Goal: Information Seeking & Learning: Check status

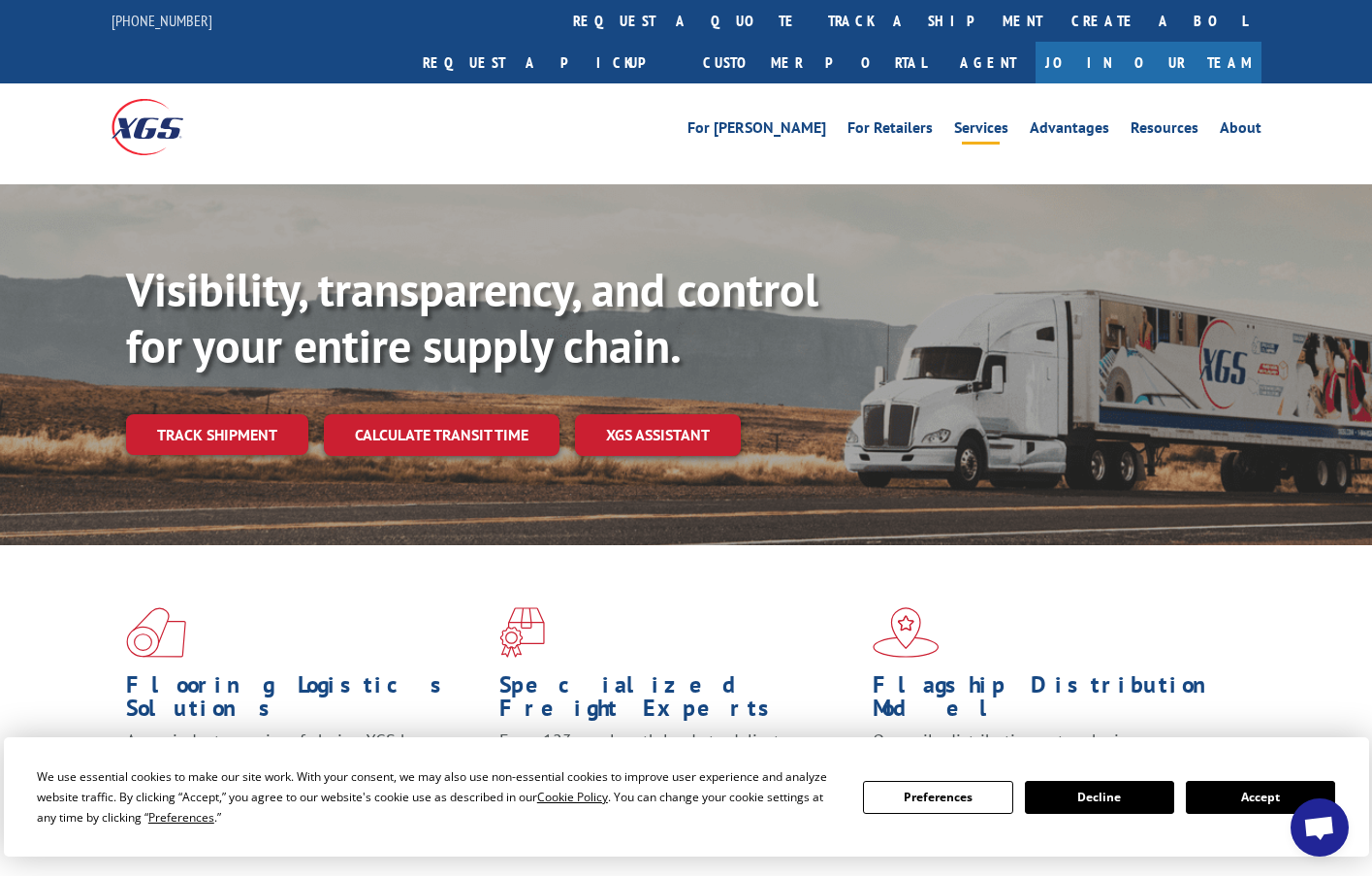
click at [975, 121] on link "Services" at bounding box center [982, 131] width 54 height 21
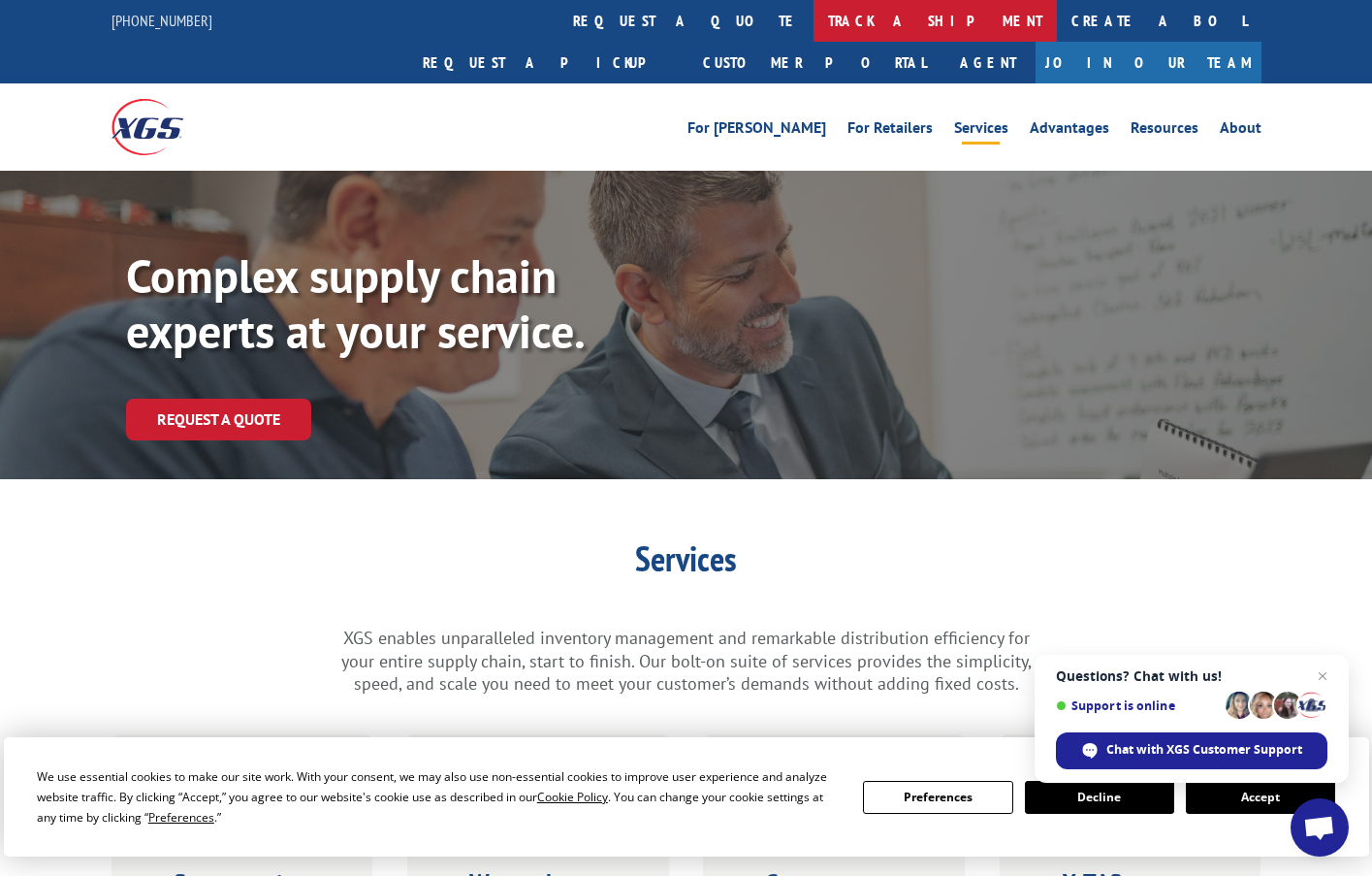
click at [813, 9] on link "track a shipment" at bounding box center [935, 20] width 243 height 42
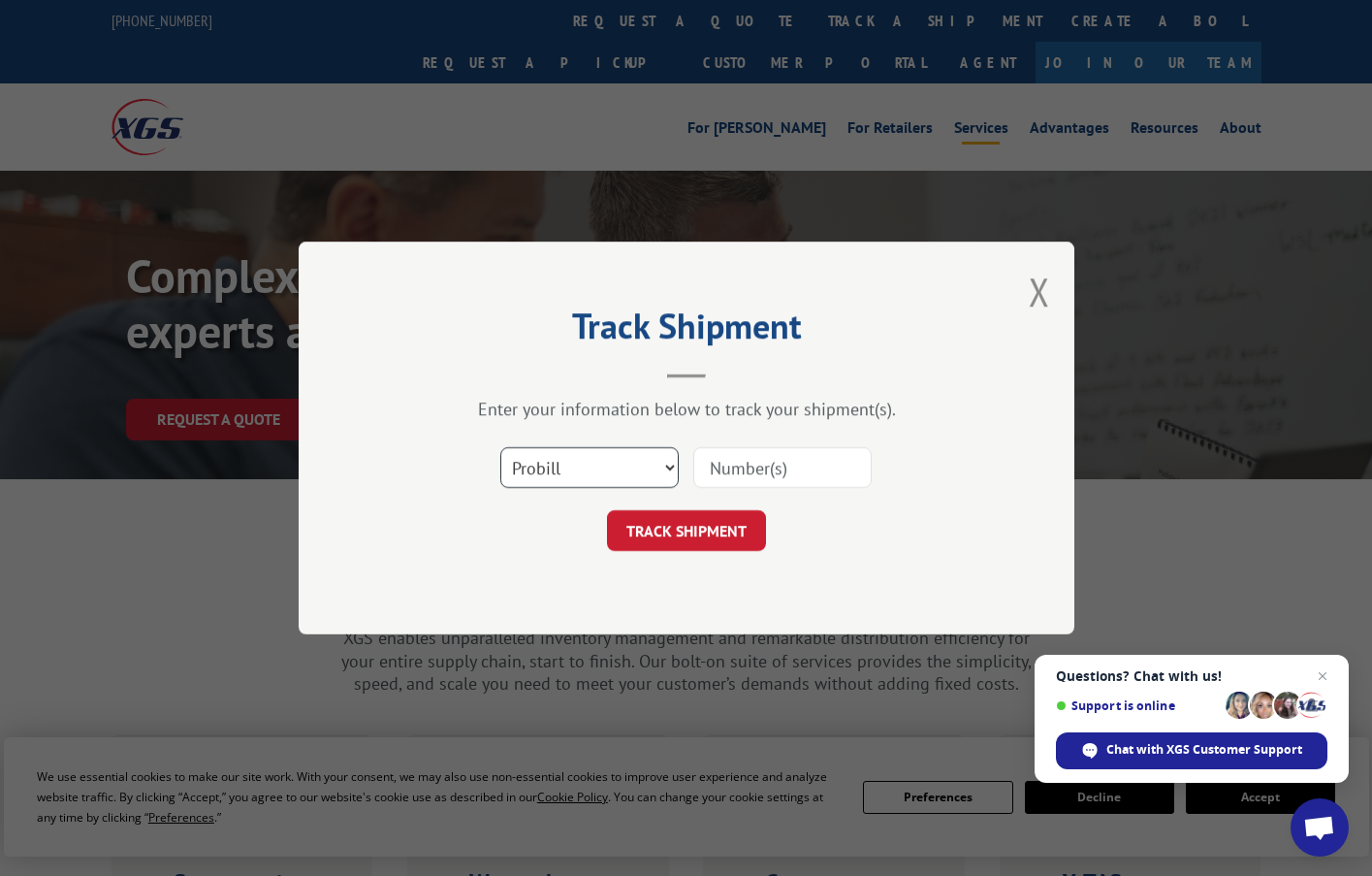
click at [670, 468] on select "Select category... Probill BOL PO" at bounding box center [589, 468] width 178 height 41
select select "po"
click at [500, 448] on select "Select category... Probill BOL PO" at bounding box center [589, 468] width 178 height 41
click at [783, 477] on input at bounding box center [782, 468] width 178 height 41
type input "m18623"
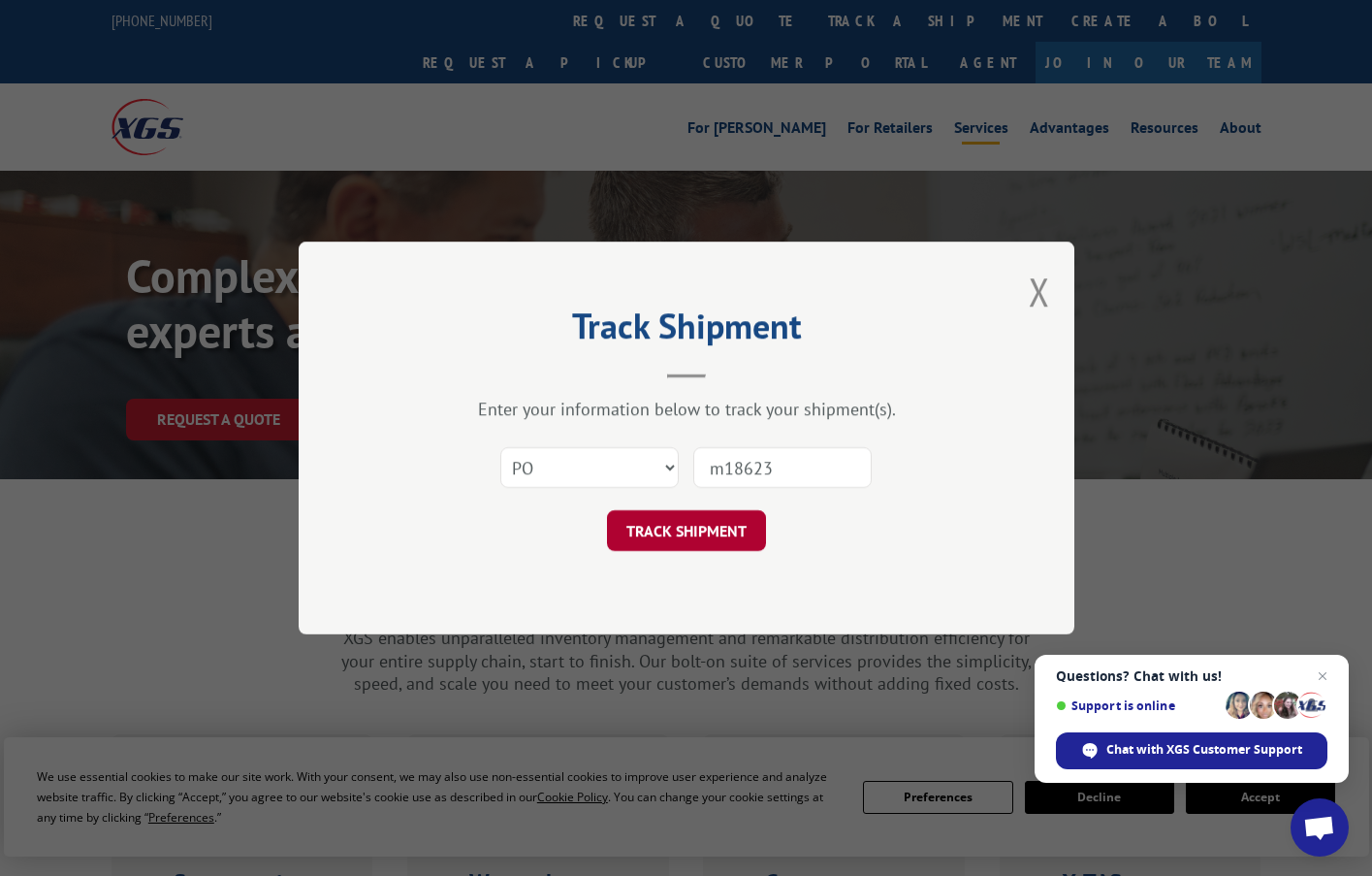
click at [702, 527] on button "TRACK SHIPMENT" at bounding box center [686, 530] width 159 height 41
